Goal: Navigation & Orientation: Understand site structure

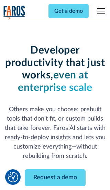
scroll to position [83, 0]
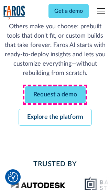
click at [55, 94] on link "Request a demo" at bounding box center [55, 94] width 61 height 17
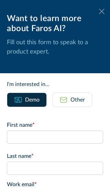
click at [102, 11] on icon at bounding box center [102, 11] width 6 height 5
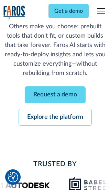
scroll to position [105, 0]
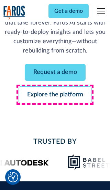
click at [55, 94] on link "Explore the platform" at bounding box center [55, 94] width 73 height 17
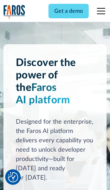
scroll to position [5180, 0]
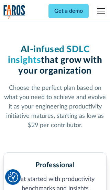
scroll to position [1069, 0]
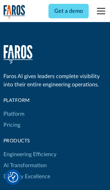
click at [13, 108] on link "Platform" at bounding box center [13, 113] width 21 height 11
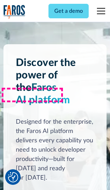
scroll to position [5401, 0]
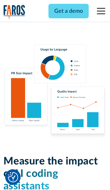
scroll to position [4263, 0]
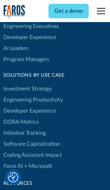
click at [21, 116] on link "[PERSON_NAME] Metrics" at bounding box center [21, 121] width 36 height 11
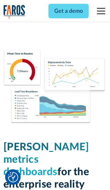
scroll to position [3019, 0]
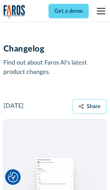
scroll to position [8329, 0]
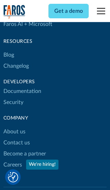
click at [14, 126] on link "About us" at bounding box center [14, 131] width 22 height 11
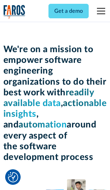
scroll to position [2378, 0]
